Goal: Use online tool/utility: Utilize a website feature to perform a specific function

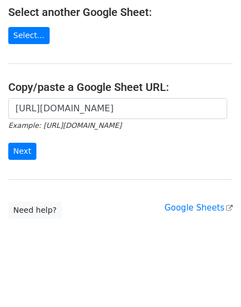
scroll to position [206, 0]
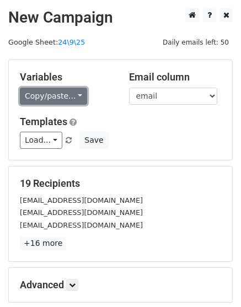
click at [43, 92] on link "Copy/paste..." at bounding box center [53, 96] width 67 height 17
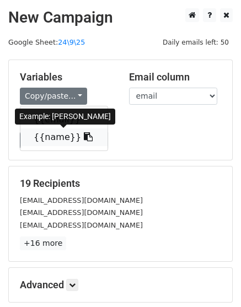
click at [53, 133] on link "{{name}}" at bounding box center [63, 137] width 87 height 18
